Goal: Task Accomplishment & Management: Complete application form

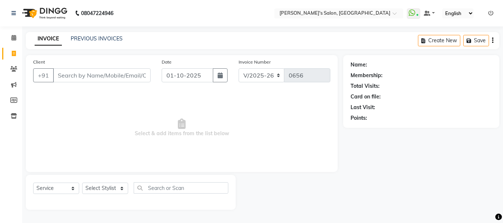
select select "716"
select select "service"
click at [78, 78] on input "Client" at bounding box center [101, 75] width 97 height 14
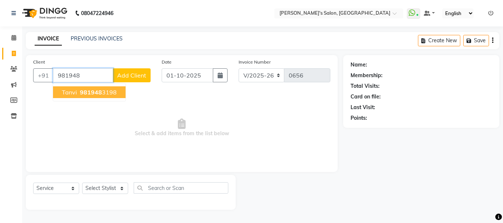
click at [77, 90] on button "[PERSON_NAME] 981948 3198" at bounding box center [89, 92] width 72 height 12
type input "9819483198"
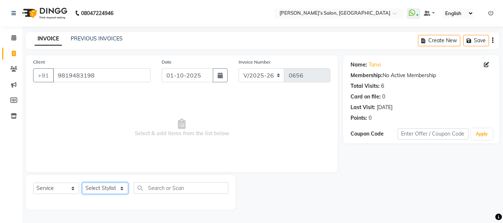
click at [117, 188] on select "Select Stylist [PERSON_NAME] [PERSON_NAME] [PERSON_NAME] [PERSON_NAME] [PERSON_…" at bounding box center [105, 188] width 46 height 11
select select "78839"
click at [82, 183] on select "Select Stylist [PERSON_NAME] [PERSON_NAME] [PERSON_NAME] [PERSON_NAME] [PERSON_…" at bounding box center [105, 188] width 46 height 11
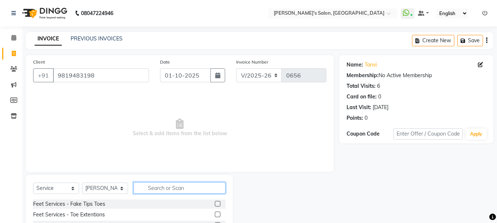
click at [153, 192] on input "text" at bounding box center [180, 187] width 92 height 11
type input "upp"
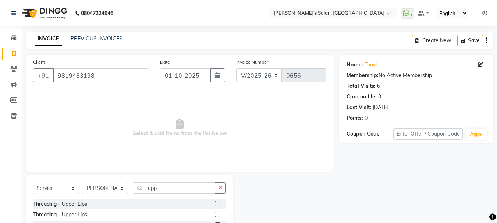
click at [218, 203] on label at bounding box center [218, 204] width 6 height 6
click at [218, 203] on input "checkbox" at bounding box center [217, 204] width 5 height 5
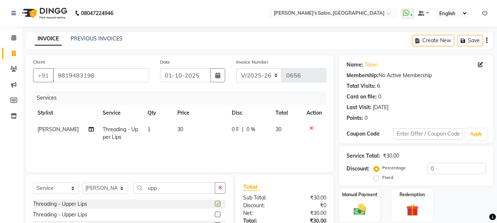
checkbox input "false"
click at [221, 190] on icon "button" at bounding box center [220, 187] width 4 height 5
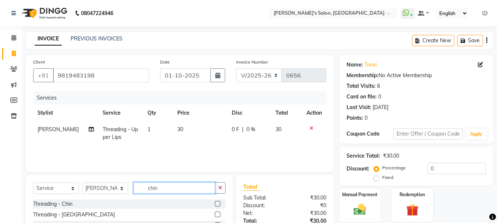
type input "chin"
click at [215, 203] on label at bounding box center [218, 204] width 6 height 6
click at [215, 203] on input "checkbox" at bounding box center [217, 204] width 5 height 5
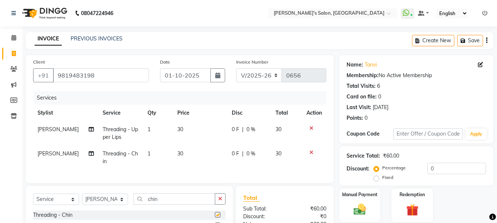
checkbox input "false"
click at [219, 202] on icon "button" at bounding box center [220, 198] width 4 height 5
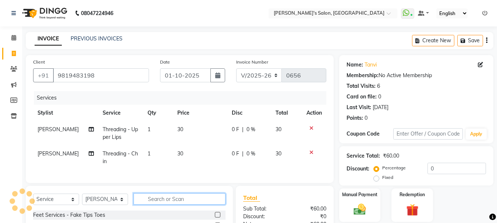
click at [219, 205] on input "text" at bounding box center [180, 199] width 92 height 11
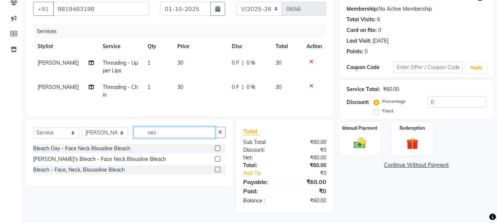
scroll to position [72, 0]
type input "nec"
drag, startPoint x: 220, startPoint y: 131, endPoint x: 212, endPoint y: 131, distance: 8.5
click at [217, 130] on button "button" at bounding box center [220, 132] width 11 height 11
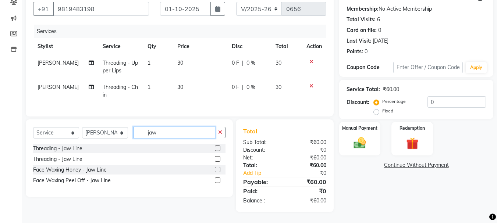
type input "jaw"
click at [217, 150] on label at bounding box center [218, 149] width 6 height 6
click at [217, 150] on input "checkbox" at bounding box center [217, 148] width 5 height 5
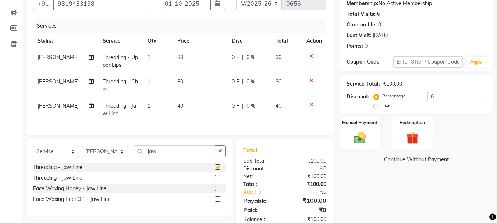
checkbox input "false"
click at [177, 82] on span "30" at bounding box center [180, 81] width 6 height 7
select select "78839"
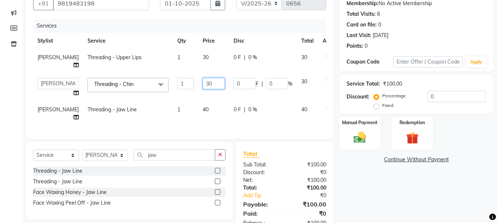
click at [203, 89] on input "30" at bounding box center [214, 83] width 22 height 11
type input "40"
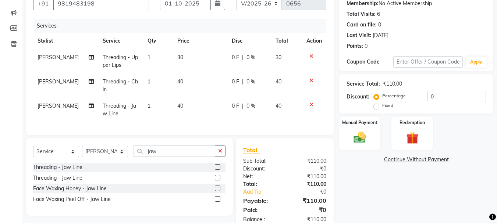
click at [189, 60] on td "30" at bounding box center [200, 61] width 54 height 24
select select "78839"
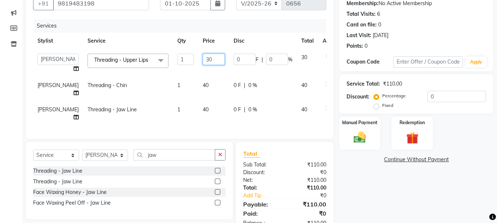
click at [203, 59] on input "30" at bounding box center [214, 59] width 22 height 11
type input "40"
click at [199, 82] on td "40" at bounding box center [213, 89] width 31 height 24
select select "78839"
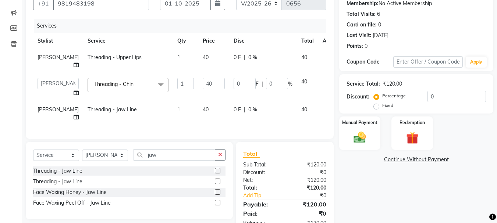
click at [198, 120] on td "40" at bounding box center [213, 114] width 31 height 24
select select "78839"
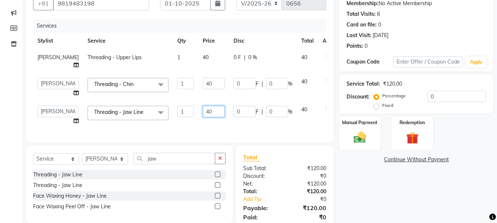
click at [203, 117] on input "40" at bounding box center [214, 111] width 22 height 11
type input "30"
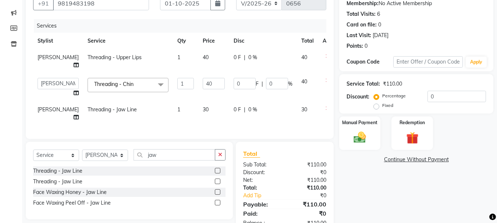
click at [204, 126] on td "30" at bounding box center [213, 114] width 31 height 24
select select "78839"
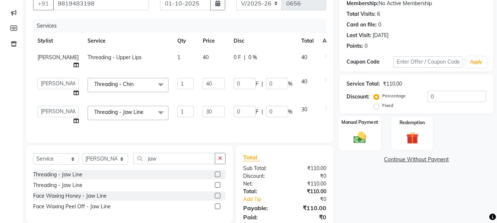
click at [369, 132] on img at bounding box center [359, 137] width 21 height 15
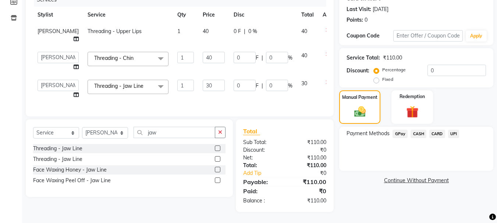
scroll to position [111, 0]
click at [421, 130] on span "CASH" at bounding box center [419, 134] width 16 height 8
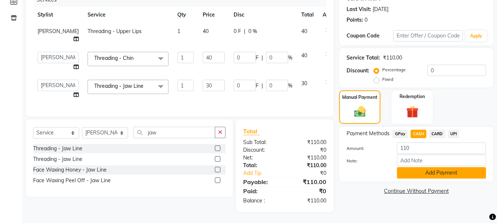
click at [419, 167] on button "Add Payment" at bounding box center [441, 172] width 89 height 11
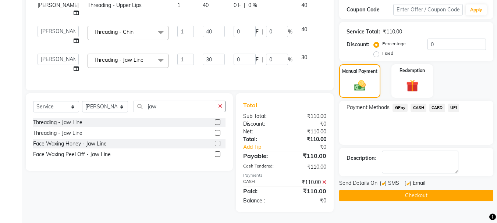
scroll to position [138, 0]
click at [406, 190] on button "Checkout" at bounding box center [416, 195] width 154 height 11
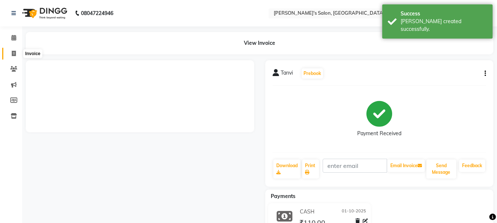
click at [16, 53] on icon at bounding box center [14, 54] width 4 height 6
select select "service"
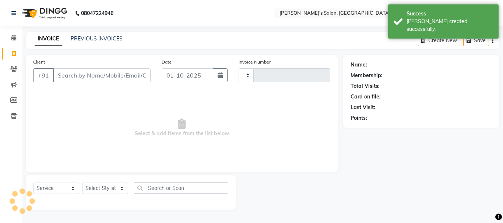
type input "0657"
select select "716"
click at [81, 69] on input "Client" at bounding box center [101, 75] width 97 height 14
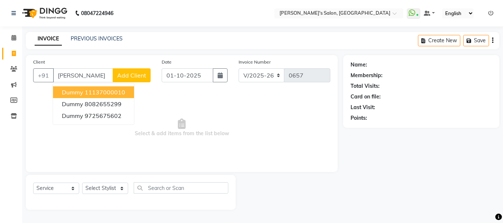
click at [117, 88] on button "dummy 11137000010" at bounding box center [93, 92] width 81 height 12
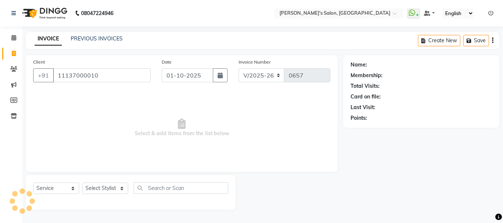
type input "11137000010"
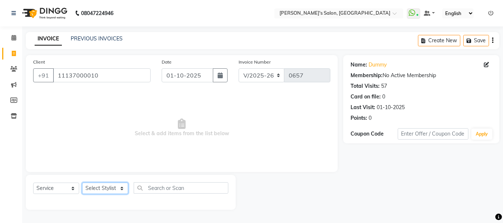
click at [110, 189] on select "Select Stylist [PERSON_NAME] [PERSON_NAME] [PERSON_NAME] [PERSON_NAME] [PERSON_…" at bounding box center [105, 188] width 46 height 11
select select "78839"
click at [82, 183] on select "Select Stylist [PERSON_NAME] [PERSON_NAME] [PERSON_NAME] [PERSON_NAME] [PERSON_…" at bounding box center [105, 188] width 46 height 11
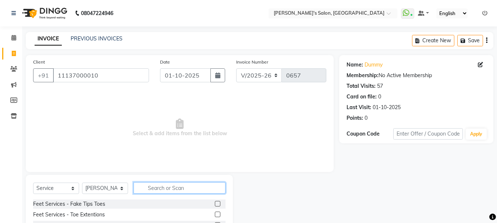
click at [156, 187] on input "text" at bounding box center [180, 187] width 92 height 11
type input "full l"
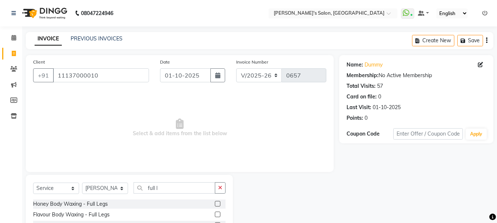
click at [218, 214] on label at bounding box center [218, 215] width 6 height 6
click at [218, 214] on input "checkbox" at bounding box center [217, 215] width 5 height 5
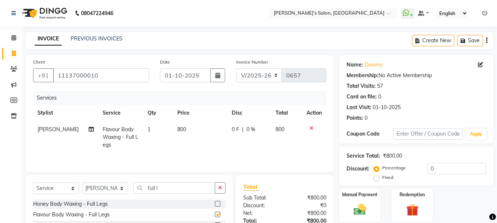
checkbox input "false"
click at [218, 191] on button "button" at bounding box center [220, 187] width 11 height 11
type input "und"
click at [217, 217] on label at bounding box center [218, 215] width 6 height 6
click at [217, 217] on input "checkbox" at bounding box center [217, 215] width 5 height 5
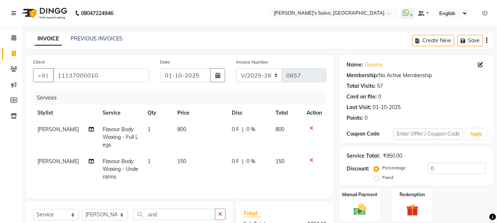
checkbox input "false"
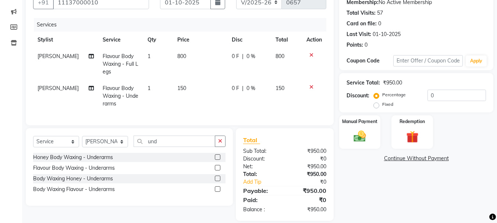
scroll to position [74, 0]
click at [361, 134] on img at bounding box center [359, 136] width 21 height 15
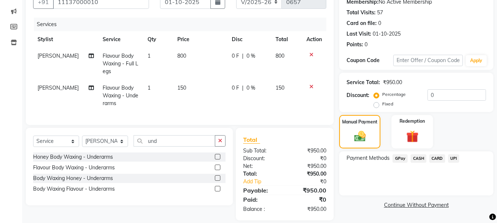
click at [398, 157] on span "GPay" at bounding box center [400, 159] width 15 height 8
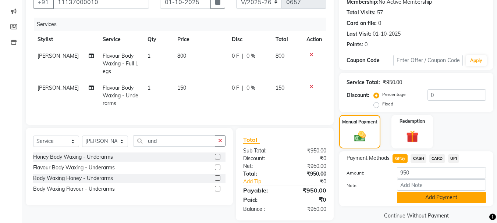
click at [413, 198] on button "Add Payment" at bounding box center [441, 197] width 89 height 11
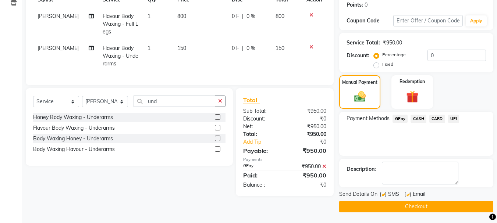
scroll to position [114, 0]
click at [403, 202] on button "Checkout" at bounding box center [416, 206] width 154 height 11
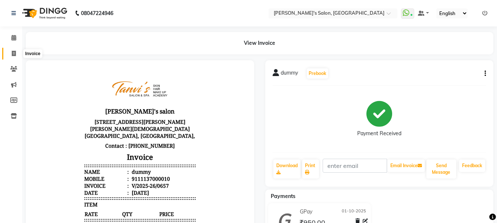
click at [12, 53] on icon at bounding box center [14, 54] width 4 height 6
select select "service"
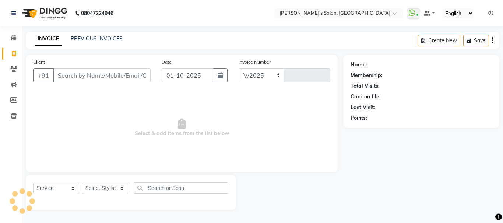
select select "716"
type input "0658"
click at [67, 74] on input "Client" at bounding box center [101, 75] width 97 height 14
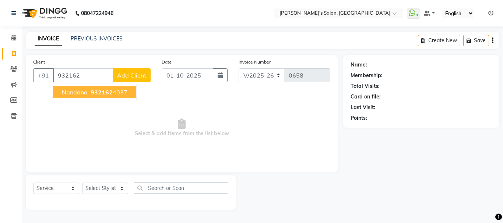
click at [75, 92] on span "nandana" at bounding box center [75, 92] width 26 height 7
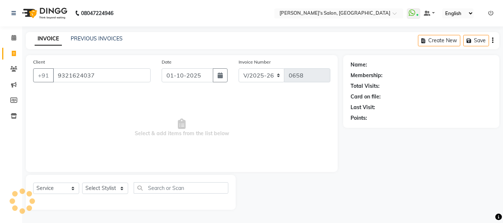
type input "9321624037"
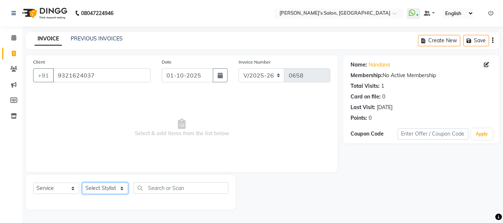
click at [109, 192] on select "Select Stylist [PERSON_NAME] [PERSON_NAME] [PERSON_NAME] [PERSON_NAME] [PERSON_…" at bounding box center [105, 188] width 46 height 11
select select "78839"
click at [82, 183] on select "Select Stylist [PERSON_NAME] [PERSON_NAME] [PERSON_NAME] [PERSON_NAME] [PERSON_…" at bounding box center [105, 188] width 46 height 11
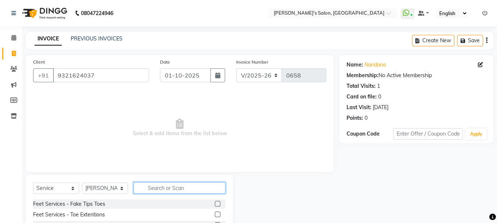
click at [140, 189] on input "text" at bounding box center [180, 187] width 92 height 11
type input "hair wash"
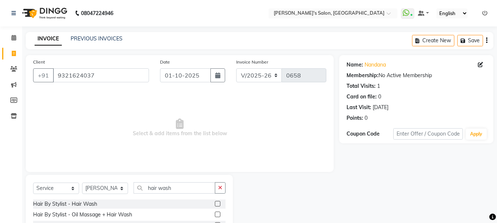
click at [219, 205] on label at bounding box center [218, 204] width 6 height 6
click at [219, 205] on input "checkbox" at bounding box center [217, 204] width 5 height 5
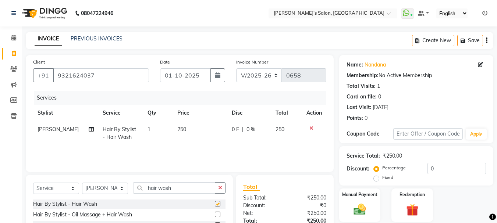
checkbox input "false"
click at [220, 187] on icon "button" at bounding box center [220, 187] width 4 height 5
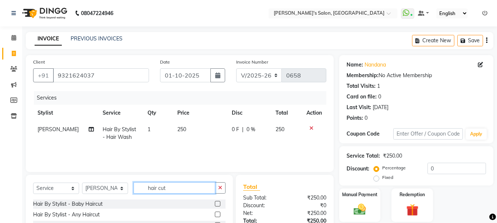
type input "hair cut"
click at [215, 214] on label at bounding box center [218, 215] width 6 height 6
click at [215, 214] on input "checkbox" at bounding box center [217, 215] width 5 height 5
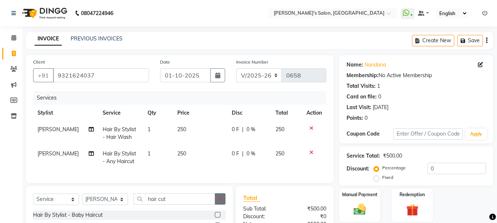
checkbox input "false"
click at [218, 202] on icon "button" at bounding box center [220, 198] width 4 height 5
type input "eye"
click at [217, 218] on label at bounding box center [218, 215] width 6 height 6
click at [217, 218] on input "checkbox" at bounding box center [217, 215] width 5 height 5
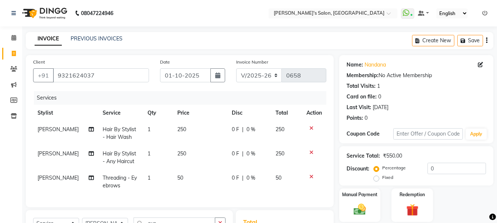
checkbox input "false"
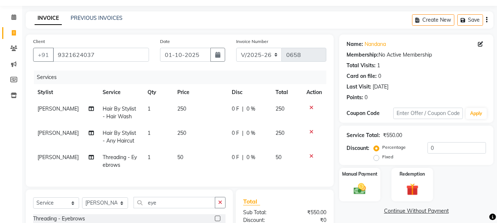
scroll to position [37, 0]
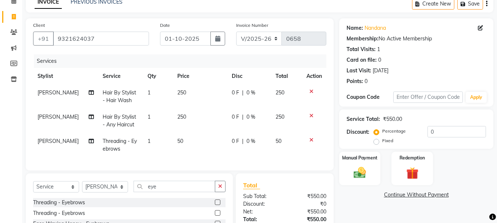
click at [183, 89] on td "250" at bounding box center [200, 97] width 54 height 24
select select "78839"
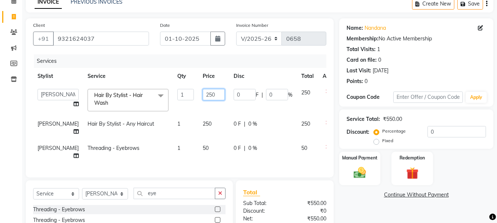
click at [203, 95] on input "250" at bounding box center [214, 94] width 22 height 11
type input "2"
type input "3"
type input "400"
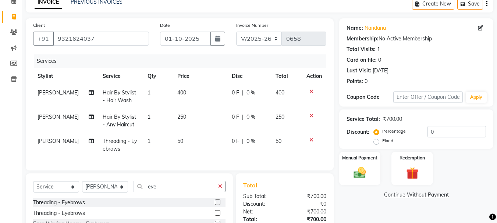
click at [196, 116] on td "250" at bounding box center [200, 121] width 54 height 24
select select "78839"
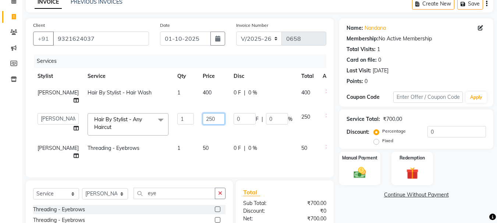
click at [203, 125] on input "250" at bounding box center [214, 118] width 22 height 11
type input "2"
type input "500"
click at [203, 125] on input "500" at bounding box center [214, 118] width 22 height 11
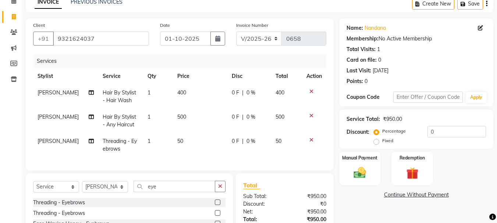
click at [192, 151] on td "50" at bounding box center [200, 145] width 54 height 24
select select "78839"
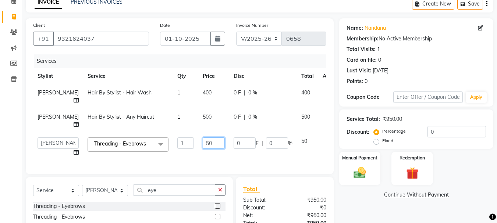
click at [203, 149] on input "50" at bounding box center [214, 143] width 22 height 11
type input "5"
type input "70"
click at [196, 167] on div "Services Stylist Service Qty Price Disc Total Action [PERSON_NAME] Hair By Styl…" at bounding box center [179, 110] width 293 height 113
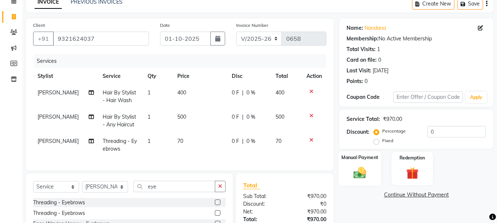
click at [363, 179] on img at bounding box center [359, 173] width 21 height 15
click at [398, 196] on span "GPay" at bounding box center [400, 195] width 15 height 8
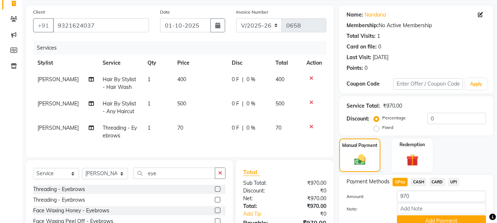
scroll to position [74, 0]
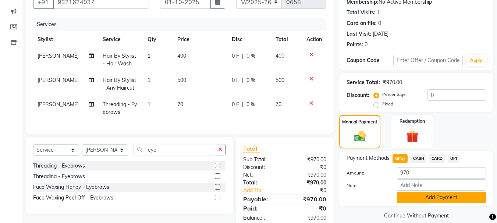
click at [410, 196] on button "Add Payment" at bounding box center [441, 197] width 89 height 11
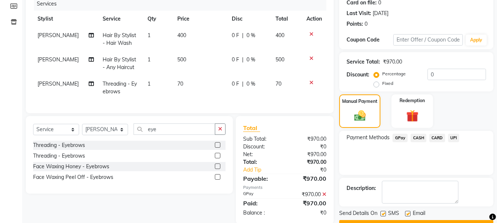
scroll to position [110, 0]
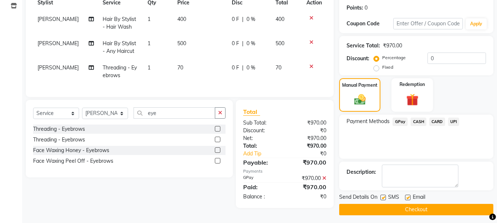
click at [409, 209] on button "Checkout" at bounding box center [416, 209] width 154 height 11
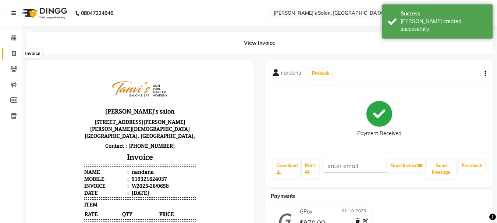
click at [14, 54] on icon at bounding box center [14, 54] width 4 height 6
select select "service"
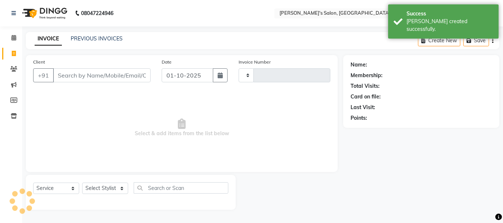
type input "0659"
select select "716"
click at [86, 79] on input "Client" at bounding box center [101, 75] width 97 height 14
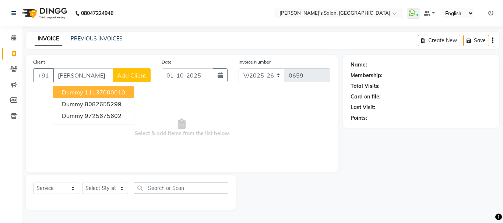
click at [86, 91] on ngb-highlight "11137000010" at bounding box center [105, 92] width 40 height 7
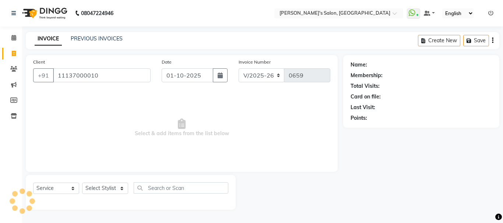
type input "11137000010"
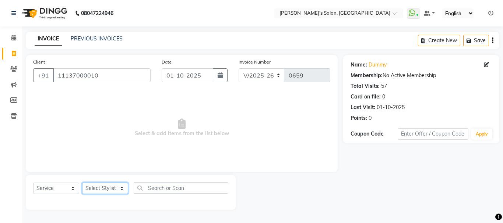
click at [102, 187] on select "Select Stylist [PERSON_NAME] [PERSON_NAME] [PERSON_NAME] [PERSON_NAME] [PERSON_…" at bounding box center [105, 188] width 46 height 11
select select "78839"
click at [82, 183] on select "Select Stylist [PERSON_NAME] [PERSON_NAME] [PERSON_NAME] [PERSON_NAME] [PERSON_…" at bounding box center [105, 188] width 46 height 11
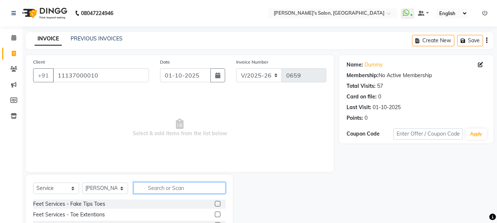
click at [142, 185] on input "text" at bounding box center [180, 187] width 92 height 11
type input "eye"
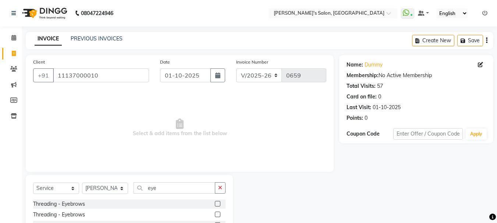
click at [219, 203] on label at bounding box center [218, 204] width 6 height 6
click at [219, 203] on input "checkbox" at bounding box center [217, 204] width 5 height 5
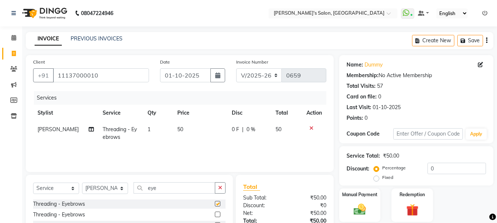
checkbox input "false"
click at [221, 188] on icon "button" at bounding box center [220, 187] width 4 height 5
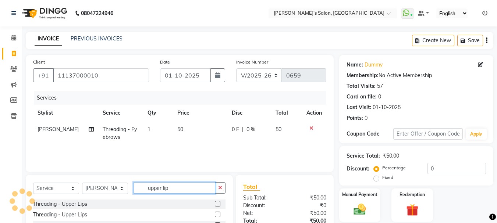
scroll to position [56, 0]
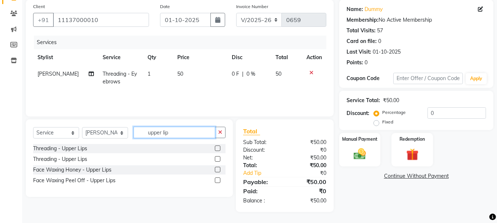
type input "upper lip"
click at [217, 179] on label at bounding box center [218, 181] width 6 height 6
click at [217, 179] on input "checkbox" at bounding box center [217, 180] width 5 height 5
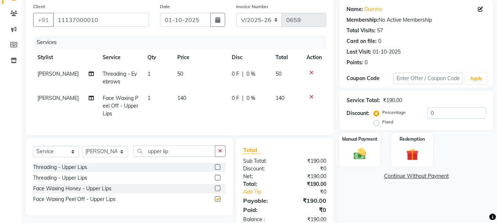
checkbox input "false"
click at [217, 157] on button "button" at bounding box center [220, 151] width 11 height 11
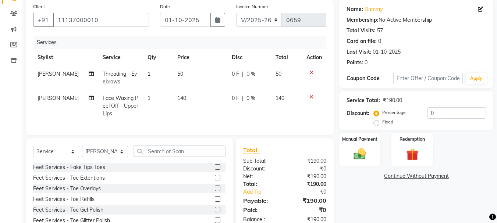
click at [177, 76] on span "50" at bounding box center [180, 74] width 6 height 7
select select "78839"
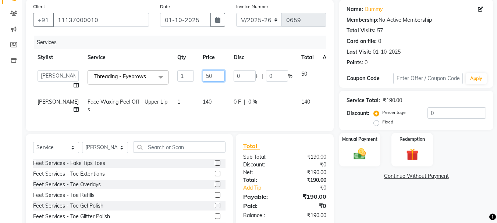
click at [203, 78] on input "50" at bounding box center [214, 75] width 22 height 11
type input "70"
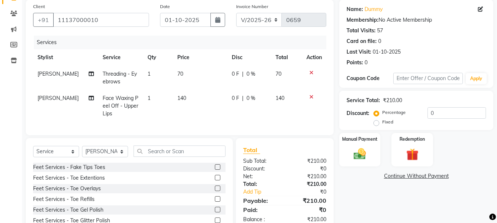
click at [214, 108] on tr "[PERSON_NAME] Face Waxing Peel Off - Upper Lips 1 140 0 F | 0 % 140" at bounding box center [179, 106] width 293 height 32
click at [364, 153] on img at bounding box center [359, 154] width 21 height 15
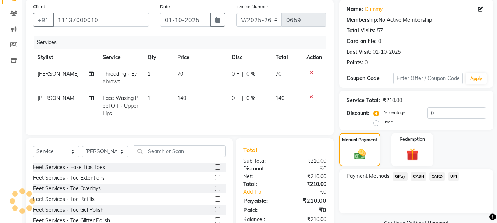
click at [402, 180] on span "GPay" at bounding box center [400, 177] width 15 height 8
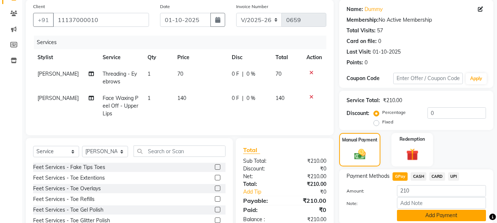
click at [415, 215] on button "Add Payment" at bounding box center [441, 215] width 89 height 11
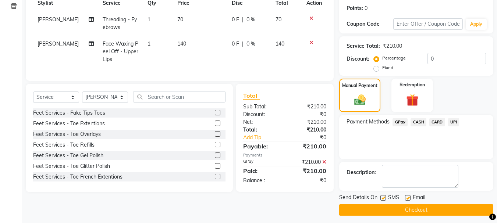
scroll to position [114, 0]
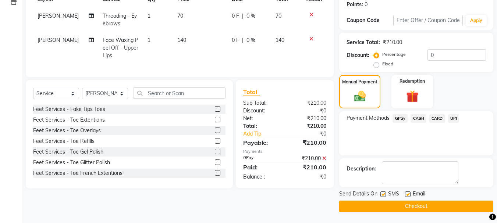
click at [416, 203] on button "Checkout" at bounding box center [416, 206] width 154 height 11
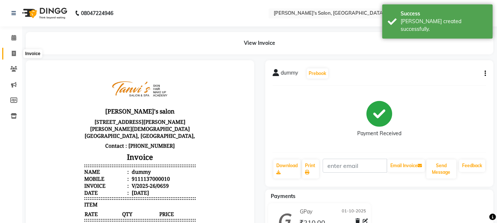
click at [14, 53] on icon at bounding box center [14, 54] width 4 height 6
select select "service"
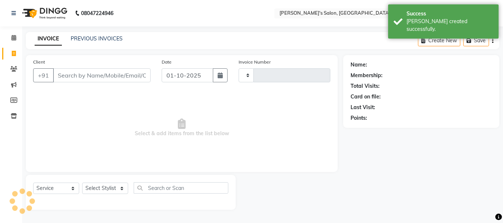
click at [63, 79] on input "Client" at bounding box center [101, 75] width 97 height 14
select select "716"
type input "0660"
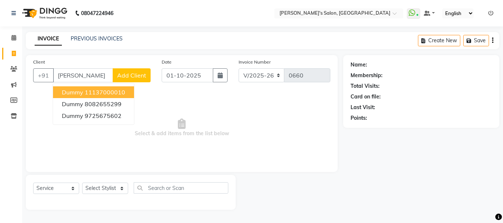
click at [75, 96] on span "dummy" at bounding box center [72, 92] width 21 height 7
type input "11137000010"
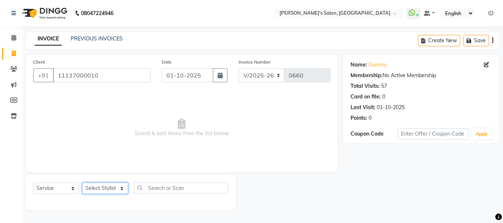
click at [104, 192] on select "Select Stylist [PERSON_NAME] [PERSON_NAME] [PERSON_NAME] [PERSON_NAME] [PERSON_…" at bounding box center [105, 188] width 46 height 11
select select "78839"
click at [82, 183] on select "Select Stylist [PERSON_NAME] [PERSON_NAME] [PERSON_NAME] [PERSON_NAME] [PERSON_…" at bounding box center [105, 188] width 46 height 11
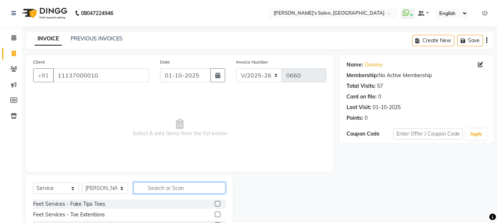
click at [155, 188] on input "text" at bounding box center [180, 187] width 92 height 11
type input "eye"
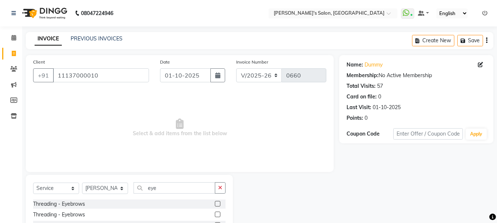
click at [218, 204] on label at bounding box center [218, 204] width 6 height 6
click at [218, 204] on input "checkbox" at bounding box center [217, 204] width 5 height 5
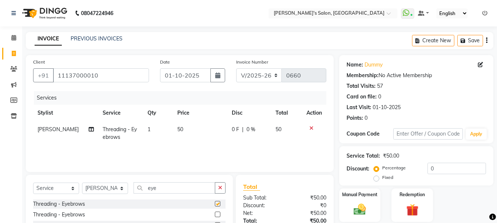
checkbox input "false"
click at [220, 187] on icon "button" at bounding box center [220, 187] width 4 height 5
click at [178, 124] on td "50" at bounding box center [200, 133] width 54 height 24
select select "78839"
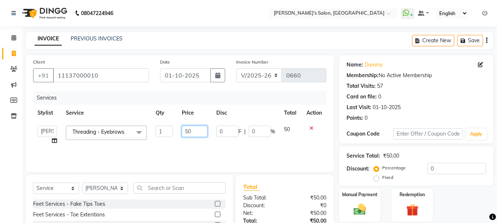
click at [187, 131] on input "50" at bounding box center [194, 131] width 25 height 11
type input "70"
click at [192, 138] on td "70" at bounding box center [194, 135] width 34 height 28
select select "78839"
click at [355, 200] on div "Manual Payment" at bounding box center [359, 205] width 43 height 35
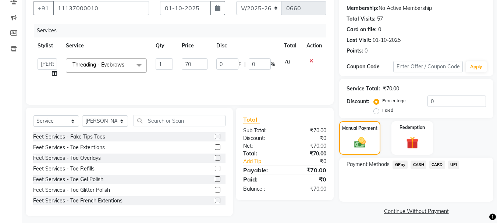
scroll to position [72, 0]
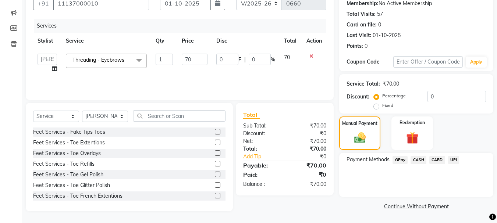
click at [401, 158] on span "GPay" at bounding box center [400, 160] width 15 height 8
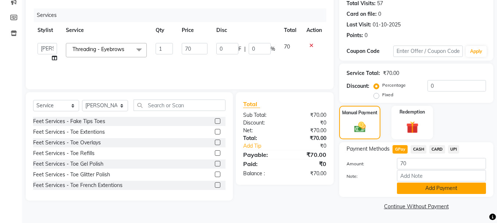
click at [440, 184] on button "Add Payment" at bounding box center [441, 188] width 89 height 11
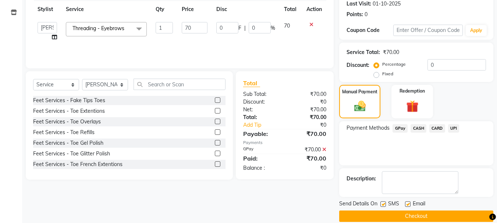
scroll to position [114, 0]
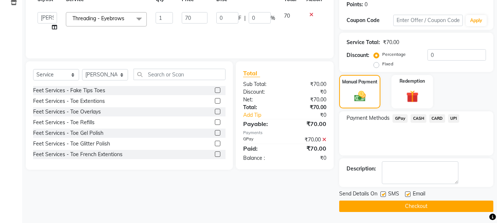
click at [445, 210] on button "Checkout" at bounding box center [416, 206] width 154 height 11
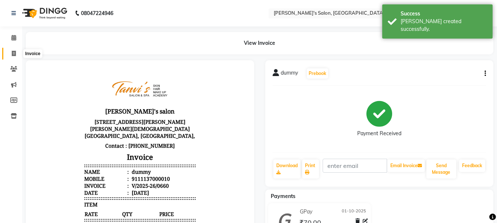
click at [12, 51] on icon at bounding box center [14, 54] width 4 height 6
select select "service"
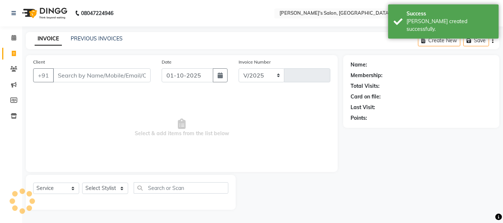
select select "716"
type input "0661"
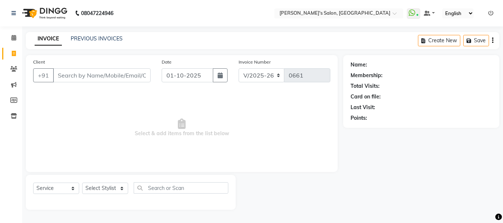
click at [107, 78] on input "Client" at bounding box center [101, 75] width 97 height 14
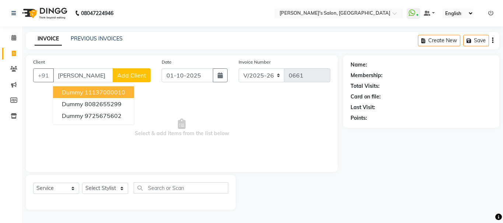
click at [113, 90] on ngb-highlight "11137000010" at bounding box center [105, 92] width 40 height 7
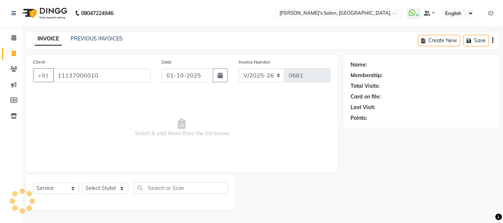
type input "11137000010"
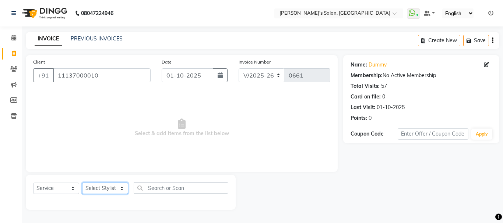
click at [110, 187] on select "Select Stylist [PERSON_NAME] [PERSON_NAME] [PERSON_NAME] [PERSON_NAME] [PERSON_…" at bounding box center [105, 188] width 46 height 11
select select "85926"
click at [82, 183] on select "Select Stylist [PERSON_NAME] [PERSON_NAME] [PERSON_NAME] [PERSON_NAME] [PERSON_…" at bounding box center [105, 188] width 46 height 11
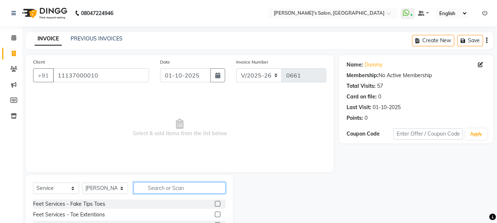
click at [156, 186] on input "text" at bounding box center [180, 187] width 92 height 11
type input "hair was"
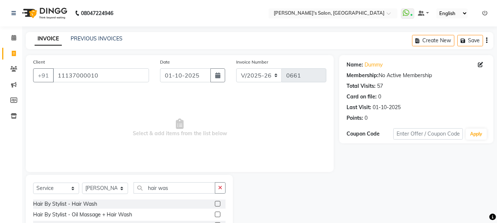
click at [220, 203] on label at bounding box center [218, 204] width 6 height 6
click at [220, 203] on input "checkbox" at bounding box center [217, 204] width 5 height 5
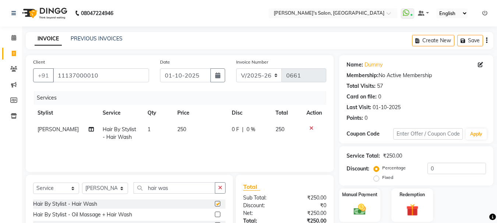
checkbox input "false"
click at [178, 126] on span "250" at bounding box center [181, 129] width 9 height 7
select select "85926"
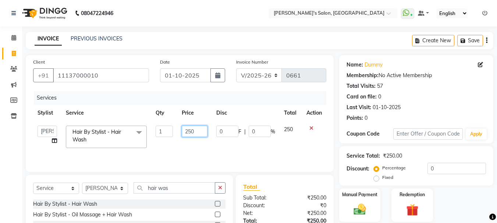
click at [194, 132] on input "250" at bounding box center [194, 131] width 25 height 11
type input "2"
type input "400"
click at [195, 142] on td "400" at bounding box center [194, 136] width 34 height 31
select select "85926"
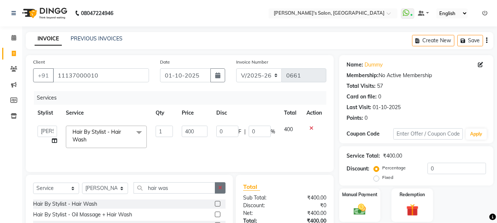
click at [220, 184] on button "button" at bounding box center [220, 187] width 11 height 11
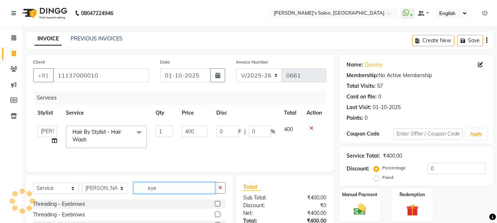
type input "eye"
click at [217, 205] on label at bounding box center [218, 204] width 6 height 6
click at [217, 205] on input "checkbox" at bounding box center [217, 204] width 5 height 5
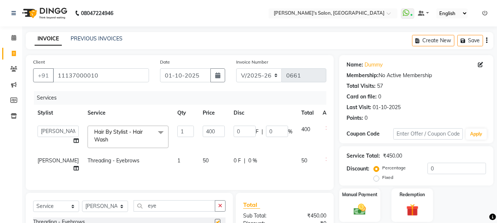
checkbox input "false"
click at [46, 159] on span "[PERSON_NAME]" at bounding box center [58, 160] width 41 height 7
select select "85926"
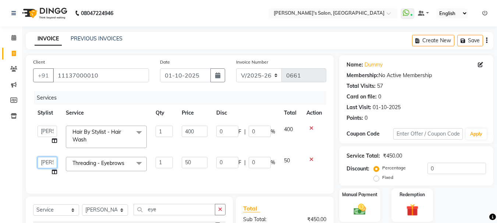
click at [46, 159] on select "[PERSON_NAME] [PERSON_NAME] [PERSON_NAME] [PERSON_NAME] [PERSON_NAME]" at bounding box center [47, 162] width 19 height 11
select select "78839"
click at [187, 163] on input "50" at bounding box center [194, 162] width 25 height 11
click at [188, 163] on input "50" at bounding box center [194, 162] width 25 height 11
type input "70"
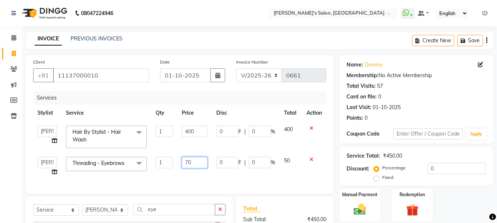
click at [188, 163] on input "70" at bounding box center [194, 162] width 25 height 11
click at [204, 171] on td "70" at bounding box center [194, 167] width 34 height 28
select select "78839"
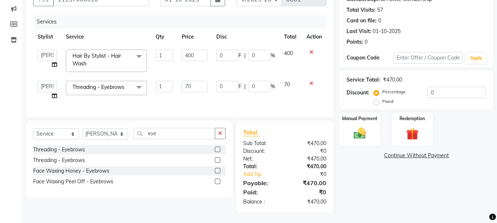
scroll to position [83, 0]
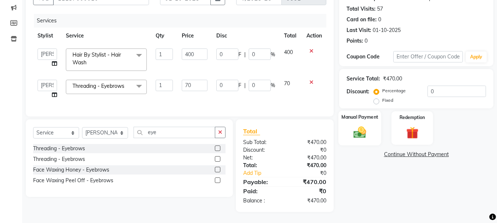
click at [364, 132] on img at bounding box center [359, 132] width 21 height 15
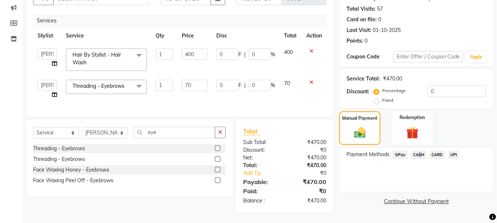
click at [417, 151] on span "CASH" at bounding box center [419, 155] width 16 height 8
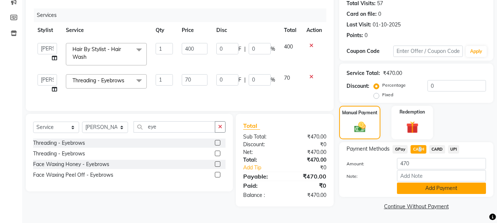
click at [429, 186] on button "Add Payment" at bounding box center [441, 188] width 89 height 11
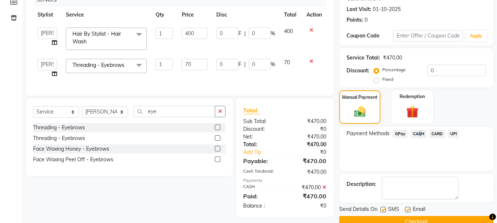
scroll to position [114, 0]
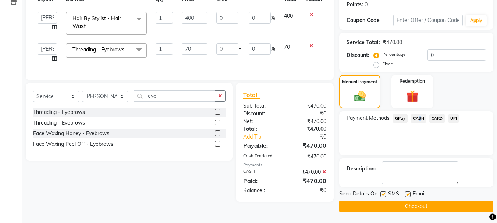
click at [418, 203] on button "Checkout" at bounding box center [416, 206] width 154 height 11
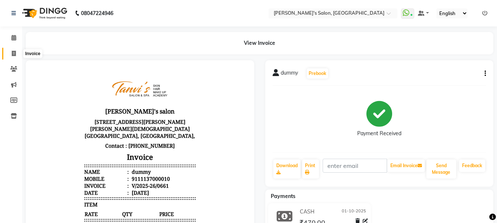
click at [12, 50] on span at bounding box center [13, 54] width 13 height 8
select select "service"
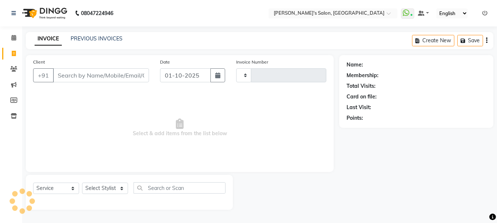
type input "0662"
select select "716"
click at [83, 37] on link "PREVIOUS INVOICES" at bounding box center [97, 38] width 52 height 7
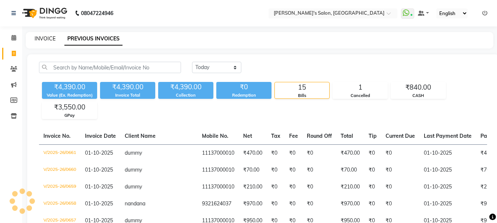
click at [43, 36] on link "INVOICE" at bounding box center [45, 38] width 21 height 7
select select "service"
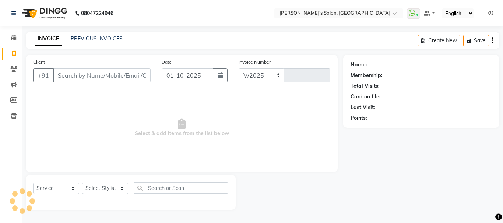
select select "716"
type input "0662"
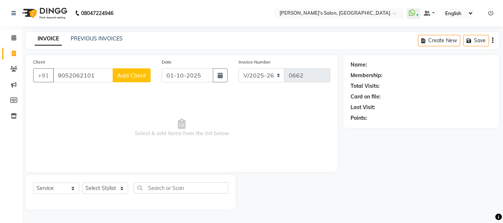
type input "9052062101"
click at [130, 71] on button "Add Client" at bounding box center [132, 75] width 38 height 14
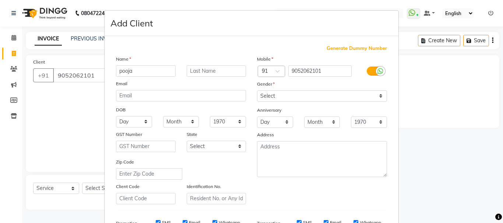
type input "pooja"
click at [330, 89] on div "Gender" at bounding box center [321, 85] width 141 height 10
click at [329, 95] on select "Select [DEMOGRAPHIC_DATA] [DEMOGRAPHIC_DATA] Other Prefer Not To Say" at bounding box center [322, 96] width 130 height 11
select select "[DEMOGRAPHIC_DATA]"
click at [257, 91] on select "Select [DEMOGRAPHIC_DATA] [DEMOGRAPHIC_DATA] Other Prefer Not To Say" at bounding box center [322, 96] width 130 height 11
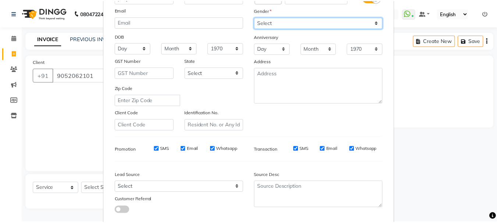
scroll to position [116, 0]
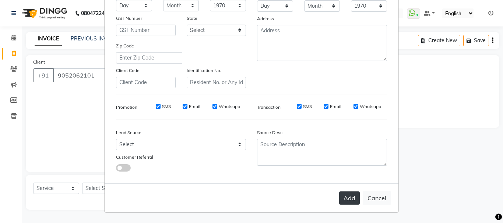
click at [347, 201] on button "Add" at bounding box center [349, 198] width 21 height 13
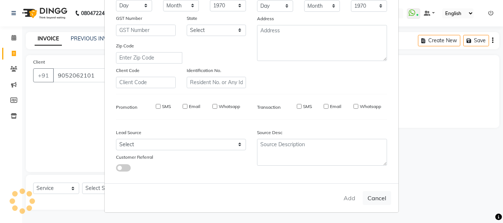
select select
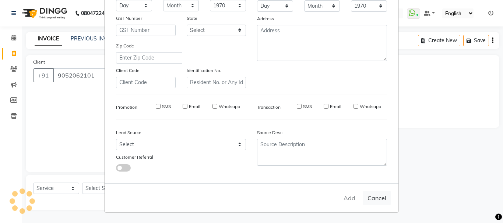
select select
checkbox input "false"
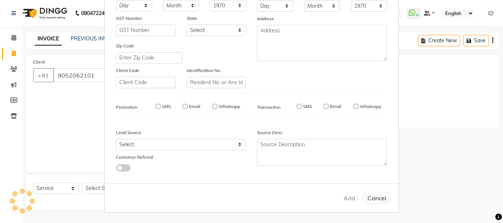
checkbox input "false"
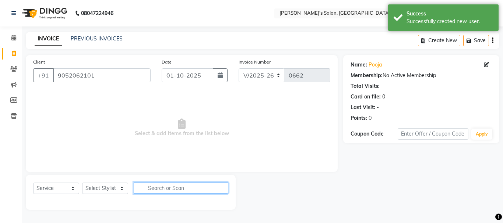
click at [163, 190] on input "text" at bounding box center [181, 187] width 95 height 11
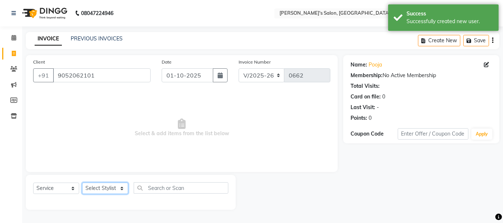
click at [117, 187] on select "Select Stylist [PERSON_NAME] [PERSON_NAME] [PERSON_NAME] [PERSON_NAME] [PERSON_…" at bounding box center [105, 188] width 46 height 11
select select "78839"
click at [82, 183] on select "Select Stylist [PERSON_NAME] [PERSON_NAME] [PERSON_NAME] [PERSON_NAME] [PERSON_…" at bounding box center [105, 188] width 46 height 11
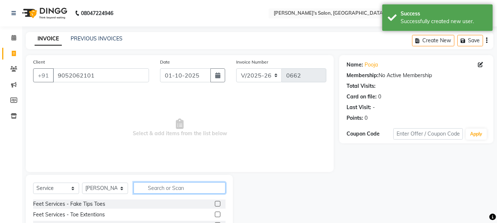
click at [154, 194] on input "text" at bounding box center [180, 187] width 92 height 11
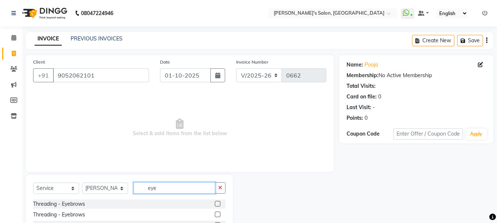
type input "eye"
click at [214, 203] on div "Threading - Eyebrows" at bounding box center [129, 204] width 192 height 9
click at [217, 204] on label at bounding box center [218, 204] width 6 height 6
click at [217, 204] on input "checkbox" at bounding box center [217, 204] width 5 height 5
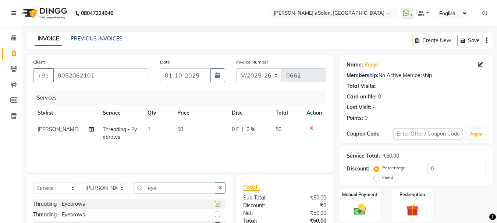
checkbox input "false"
click at [217, 189] on button "button" at bounding box center [220, 187] width 11 height 11
click at [177, 132] on span "50" at bounding box center [180, 129] width 6 height 7
select select "78839"
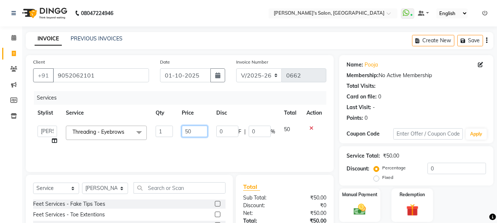
click at [188, 131] on input "50" at bounding box center [194, 131] width 25 height 11
type input "70"
click at [197, 156] on div "Services Stylist Service Qty Price Disc Total Action [PERSON_NAME] [PERSON_NAME…" at bounding box center [179, 128] width 293 height 74
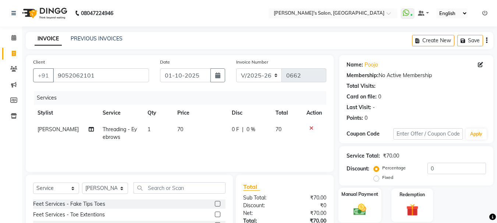
click at [356, 207] on img at bounding box center [359, 209] width 21 height 15
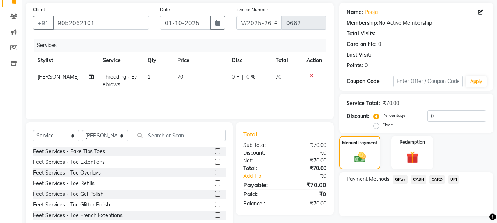
scroll to position [72, 0]
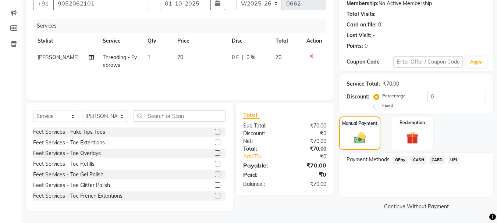
click at [401, 162] on span "GPay" at bounding box center [400, 160] width 15 height 8
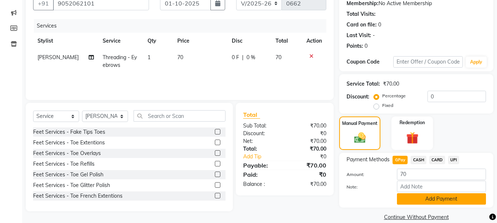
click at [416, 200] on button "Add Payment" at bounding box center [441, 199] width 89 height 11
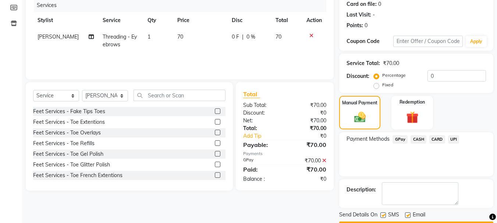
scroll to position [114, 0]
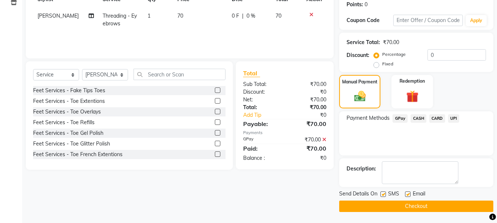
click at [419, 208] on button "Checkout" at bounding box center [416, 206] width 154 height 11
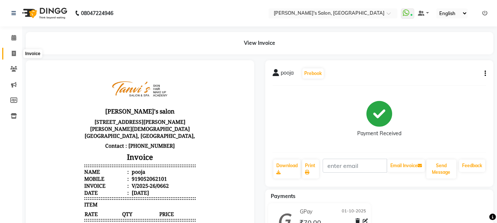
click at [11, 53] on span at bounding box center [13, 54] width 13 height 8
select select "service"
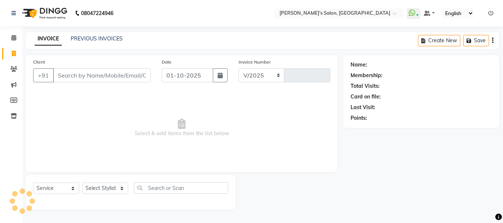
select select "716"
type input "0663"
click at [67, 77] on input "Client" at bounding box center [101, 75] width 97 height 14
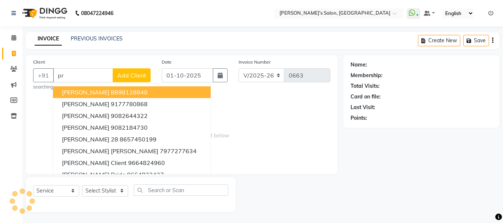
type input "p"
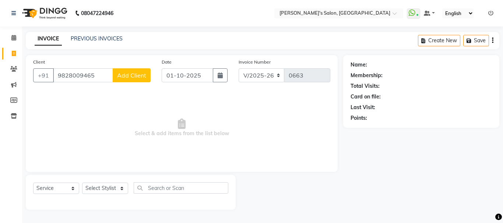
type input "9828009465"
click at [125, 76] on span "Add Client" at bounding box center [131, 75] width 29 height 7
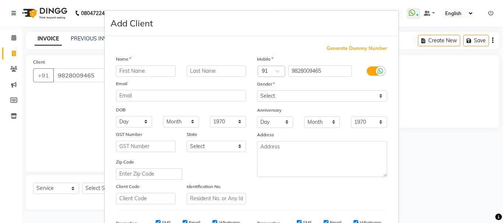
click at [125, 76] on input "text" at bounding box center [146, 70] width 60 height 11
type input "r"
type input "[PERSON_NAME]"
click at [302, 98] on select "Select [DEMOGRAPHIC_DATA] [DEMOGRAPHIC_DATA] Other Prefer Not To Say" at bounding box center [322, 96] width 130 height 11
select select "[DEMOGRAPHIC_DATA]"
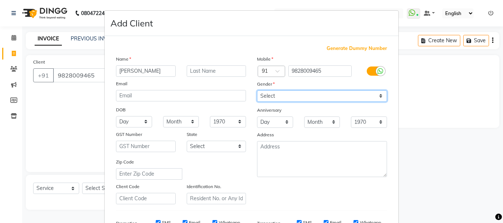
click at [257, 91] on select "Select [DEMOGRAPHIC_DATA] [DEMOGRAPHIC_DATA] Other Prefer Not To Say" at bounding box center [322, 96] width 130 height 11
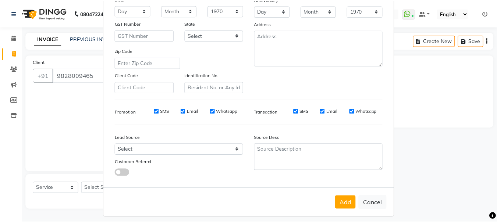
scroll to position [116, 0]
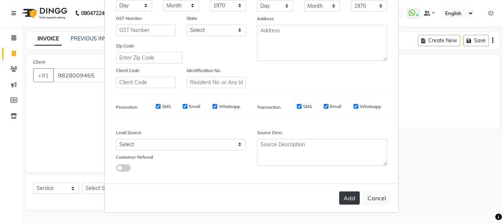
click at [352, 200] on button "Add" at bounding box center [349, 198] width 21 height 13
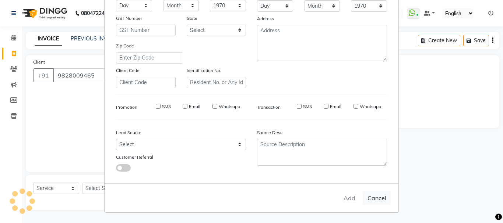
select select
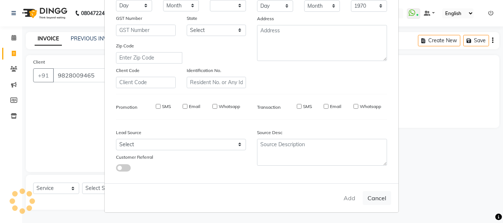
select select
checkbox input "false"
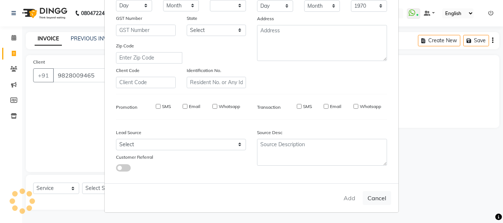
checkbox input "false"
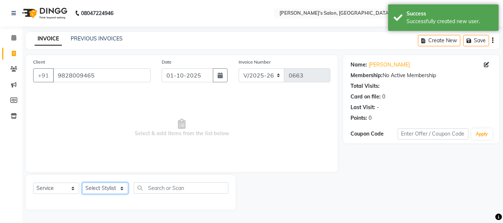
click at [97, 192] on select "Select Stylist [PERSON_NAME] [PERSON_NAME] [PERSON_NAME] [PERSON_NAME] [PERSON_…" at bounding box center [105, 188] width 46 height 11
select select "78839"
click at [82, 183] on select "Select Stylist [PERSON_NAME] [PERSON_NAME] [PERSON_NAME] [PERSON_NAME] [PERSON_…" at bounding box center [105, 188] width 46 height 11
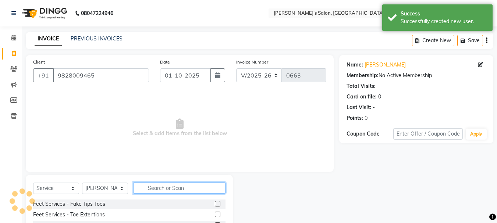
click at [163, 184] on input "text" at bounding box center [180, 187] width 92 height 11
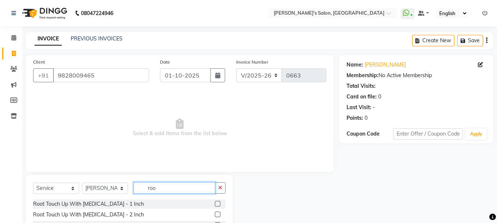
type input "roo"
click at [215, 203] on label at bounding box center [218, 204] width 6 height 6
click at [215, 203] on input "checkbox" at bounding box center [217, 204] width 5 height 5
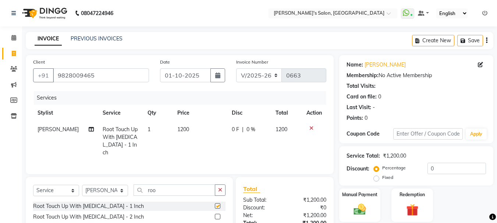
checkbox input "false"
click at [184, 129] on span "1200" at bounding box center [183, 129] width 12 height 7
select select "78839"
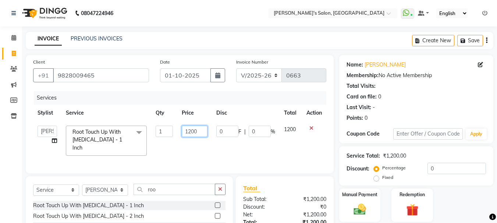
drag, startPoint x: 202, startPoint y: 133, endPoint x: 198, endPoint y: 132, distance: 3.7
click at [199, 132] on td "1200" at bounding box center [194, 140] width 34 height 39
type input "1"
type input "800"
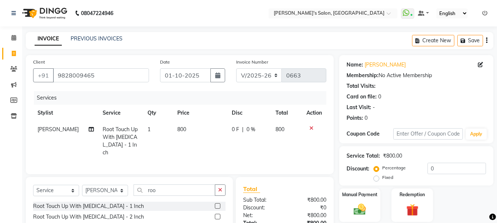
click at [216, 149] on tr "[PERSON_NAME] Root Touch Up With [MEDICAL_DATA] - 1 Inch 1 800 0 F | 0 % 800" at bounding box center [179, 141] width 293 height 40
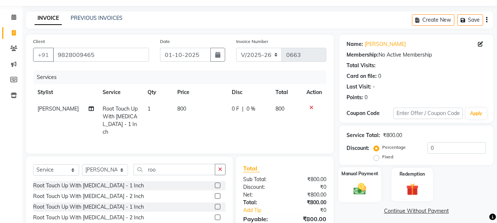
scroll to position [37, 0]
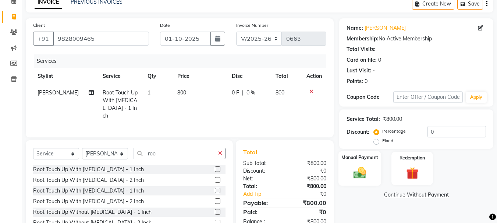
click at [357, 178] on img at bounding box center [359, 173] width 21 height 15
click at [397, 196] on span "GPay" at bounding box center [400, 195] width 15 height 8
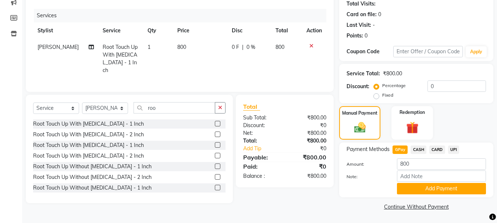
scroll to position [83, 0]
click at [415, 188] on button "Add Payment" at bounding box center [441, 188] width 89 height 11
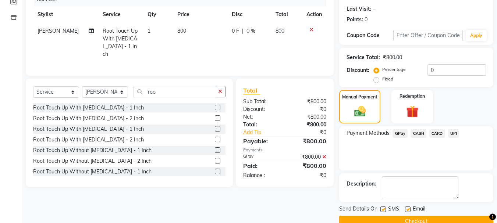
scroll to position [114, 0]
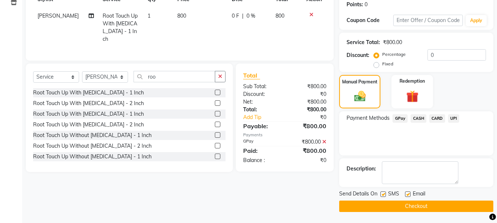
click at [414, 209] on button "Checkout" at bounding box center [416, 206] width 154 height 11
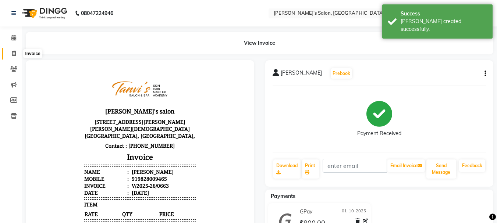
click at [14, 52] on icon at bounding box center [14, 54] width 4 height 6
select select "service"
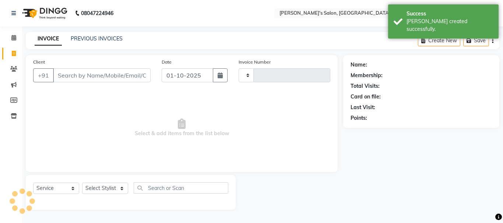
type input "0664"
select select "716"
click at [84, 41] on link "PREVIOUS INVOICES" at bounding box center [97, 38] width 52 height 7
